Goal: Information Seeking & Learning: Learn about a topic

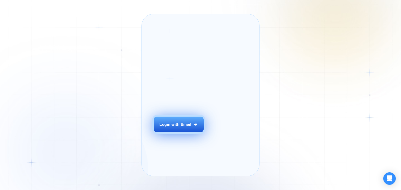
click at [172, 130] on button "Login with Email" at bounding box center [179, 125] width 50 height 16
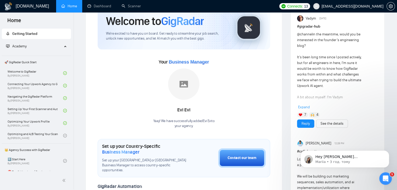
scroll to position [52, 0]
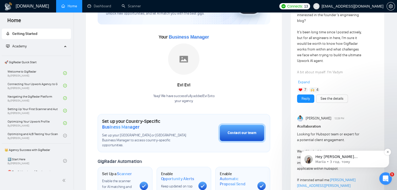
click at [354, 157] on span "Hey [PERSON_NAME][EMAIL_ADDRESS][DOMAIN_NAME], Looks like your Upwork agency Ou…" at bounding box center [348, 190] width 67 height 71
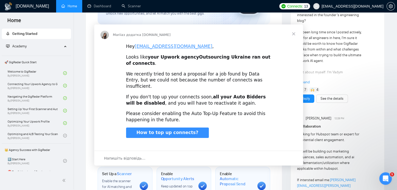
scroll to position [0, 0]
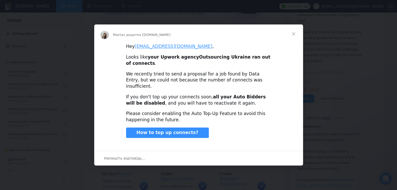
click at [294, 36] on span "Закрити" at bounding box center [293, 34] width 19 height 19
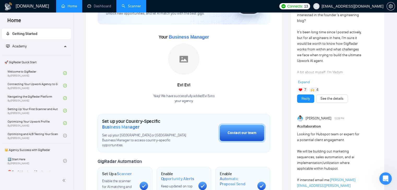
click at [136, 8] on link "Scanner" at bounding box center [131, 6] width 19 height 4
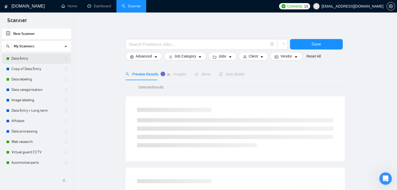
click at [38, 58] on link "Data Entry" at bounding box center [36, 58] width 50 height 10
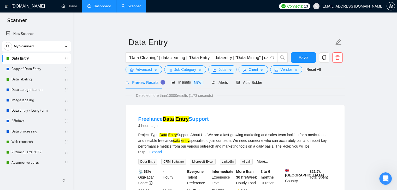
click at [98, 6] on link "Dashboard" at bounding box center [99, 6] width 24 height 4
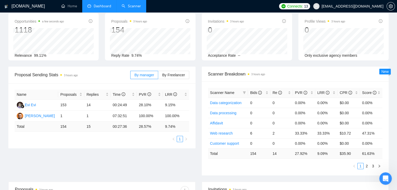
scroll to position [26, 0]
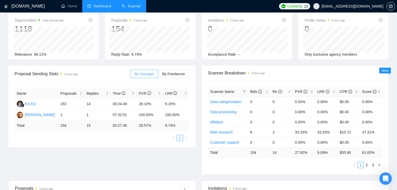
click at [142, 75] on span "By manager" at bounding box center [144, 74] width 20 height 4
click at [130, 75] on input "By manager" at bounding box center [130, 75] width 0 height 0
click at [167, 74] on span "By Freelancer" at bounding box center [173, 74] width 23 height 4
click at [158, 75] on input "By Freelancer" at bounding box center [158, 75] width 0 height 0
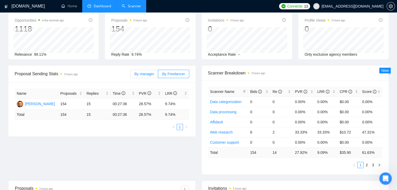
click at [150, 75] on span "By manager" at bounding box center [144, 74] width 20 height 4
click at [130, 75] on input "By manager" at bounding box center [130, 75] width 0 height 0
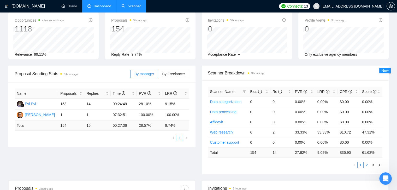
click at [367, 165] on link "2" at bounding box center [367, 165] width 6 height 6
click at [214, 122] on link "Data Entry" at bounding box center [218, 122] width 17 height 4
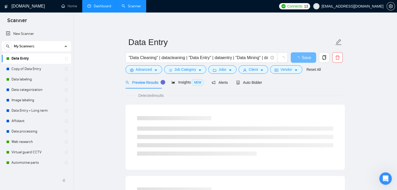
click at [106, 8] on link "Dashboard" at bounding box center [99, 6] width 24 height 4
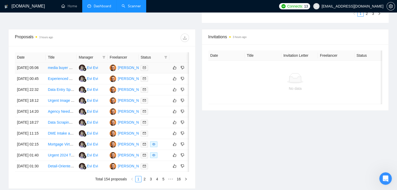
scroll to position [209, 0]
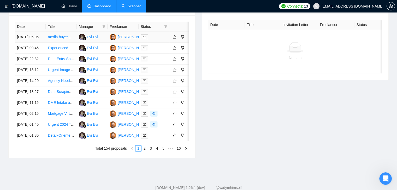
click at [55, 39] on link "media buyer needed to help upload Meta ads" at bounding box center [84, 37] width 73 height 4
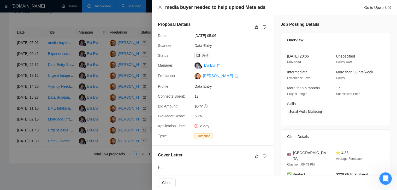
click at [161, 9] on icon "close" at bounding box center [160, 7] width 4 height 4
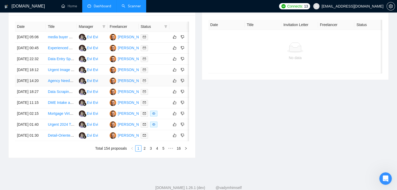
click at [57, 83] on link "Agency Needed: Manual Data Transfer Between Booking Platforms (High Accuracy, 2…" at bounding box center [134, 81] width 173 height 4
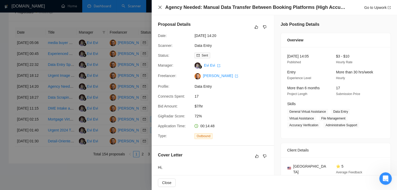
click at [159, 9] on icon "close" at bounding box center [159, 7] width 3 height 3
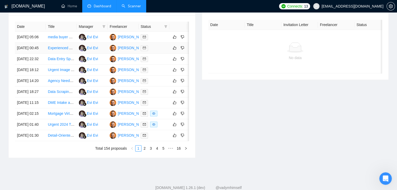
click at [67, 50] on link "Experienced AI-Annotators needed for on-demand Image Labeling Tasks" at bounding box center [107, 48] width 118 height 4
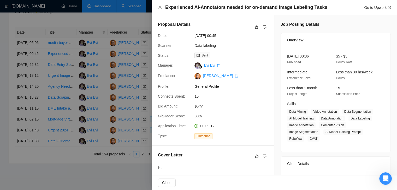
click at [161, 9] on icon "close" at bounding box center [160, 7] width 4 height 4
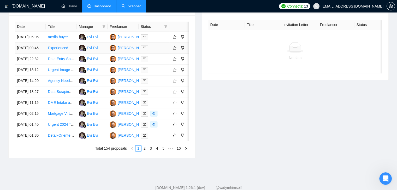
click at [56, 50] on link "Experienced AI-Annotators needed for on-demand Image Labeling Tasks" at bounding box center [107, 48] width 118 height 4
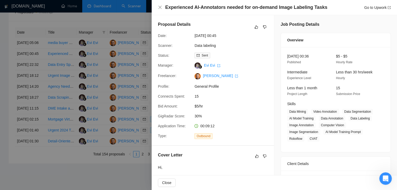
click at [65, 16] on div at bounding box center [198, 95] width 397 height 190
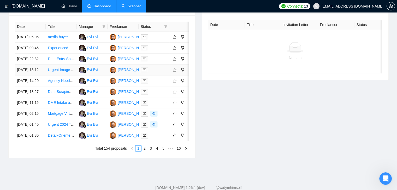
click at [61, 72] on link "Urgent Image Annotation Specialist" at bounding box center [76, 70] width 57 height 4
